Goal: Find specific page/section: Find specific page/section

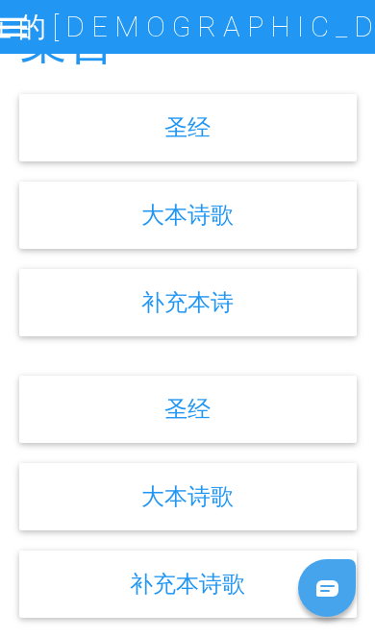
scroll to position [682, 0]
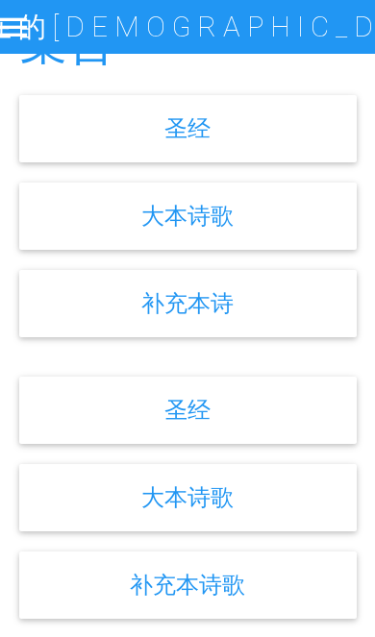
click at [263, 231] on div "大本诗歌" at bounding box center [187, 216] width 337 height 67
click at [208, 217] on div "大本诗歌" at bounding box center [187, 216] width 337 height 67
click at [170, 230] on link "大本诗歌" at bounding box center [187, 216] width 92 height 28
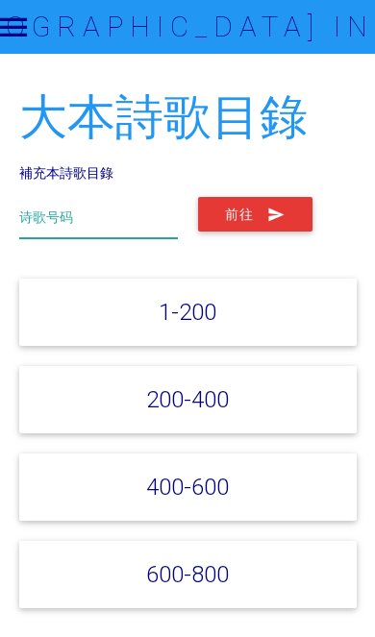
click at [61, 202] on input "text" at bounding box center [98, 217] width 159 height 41
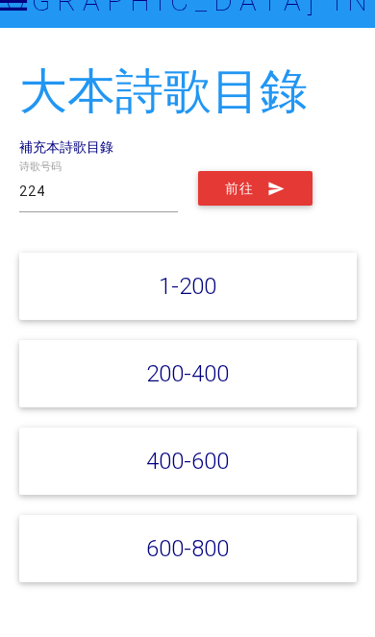
click at [257, 198] on button "前往" at bounding box center [255, 214] width 114 height 35
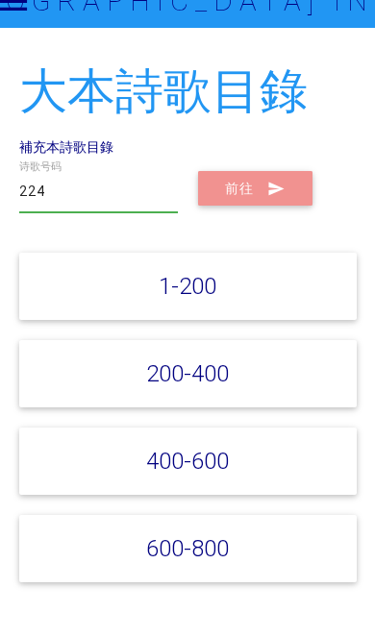
scroll to position [26, 0]
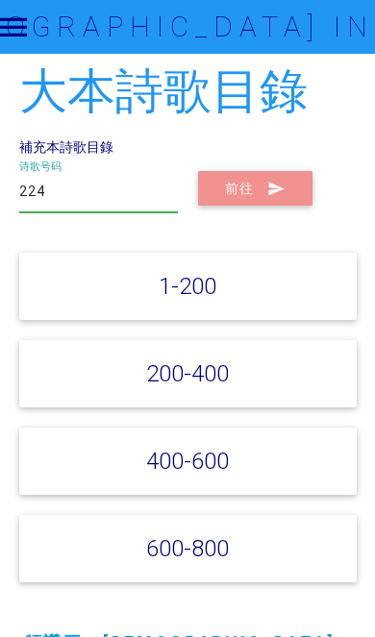
click at [72, 183] on input "224" at bounding box center [98, 191] width 159 height 41
type input "2"
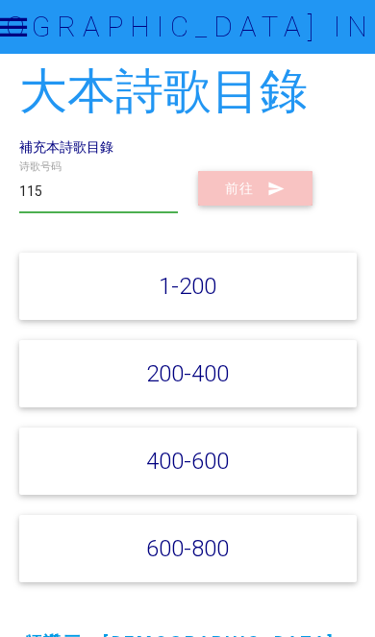
click at [268, 199] on icon "submit" at bounding box center [276, 188] width 18 height 35
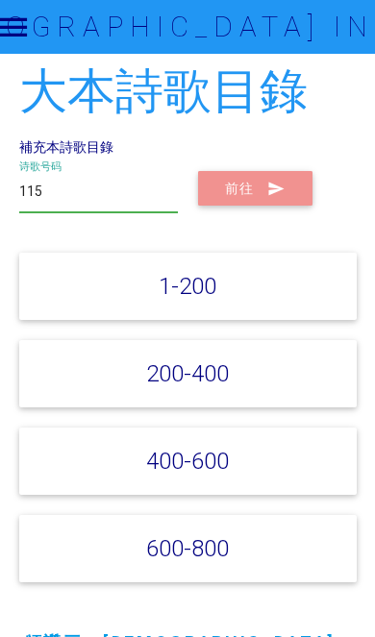
click at [89, 179] on input "115" at bounding box center [98, 191] width 159 height 41
click at [111, 193] on input "115" at bounding box center [98, 191] width 159 height 41
type input "1"
type input "2"
click at [247, 182] on button "前往" at bounding box center [255, 188] width 114 height 35
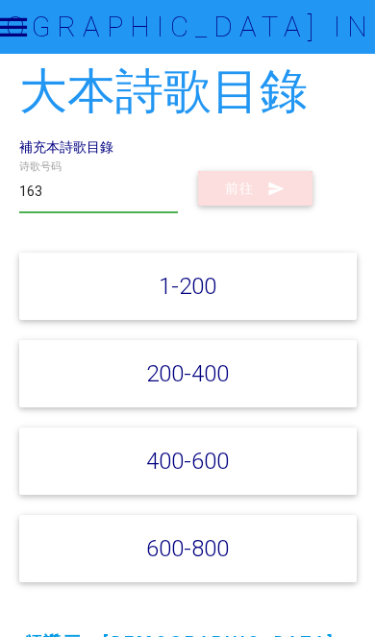
click at [249, 183] on button "前往" at bounding box center [255, 188] width 114 height 35
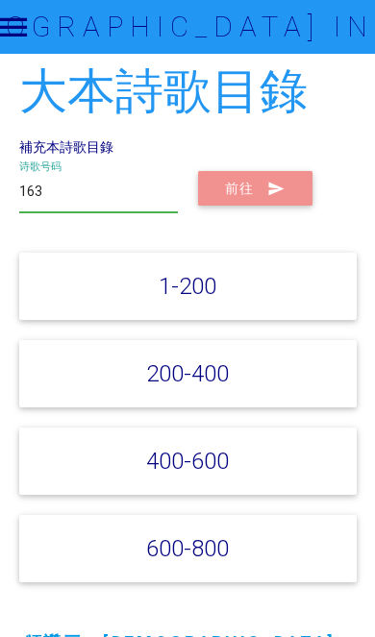
click at [73, 183] on input "163" at bounding box center [98, 191] width 159 height 41
type input "1"
type input "30"
click at [275, 179] on icon "submit" at bounding box center [276, 188] width 18 height 35
